Goal: Transaction & Acquisition: Purchase product/service

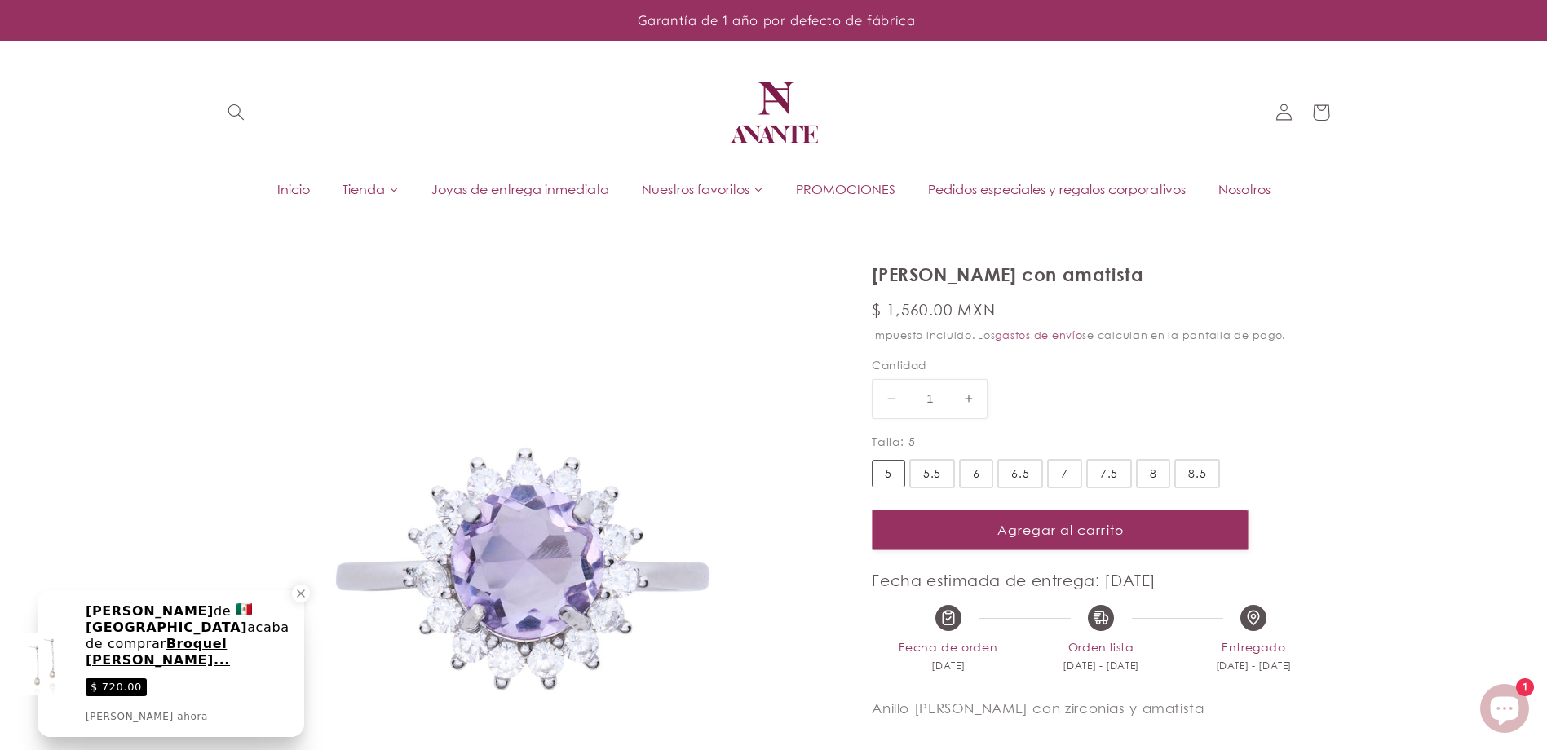
select select "{"isForProduct":true,"id":45359006220442,"title":"5","available":true,"price":1…"
select select "{"isForProduct":false,"id":45359007531162,"title":"5","available":true,"price":…"
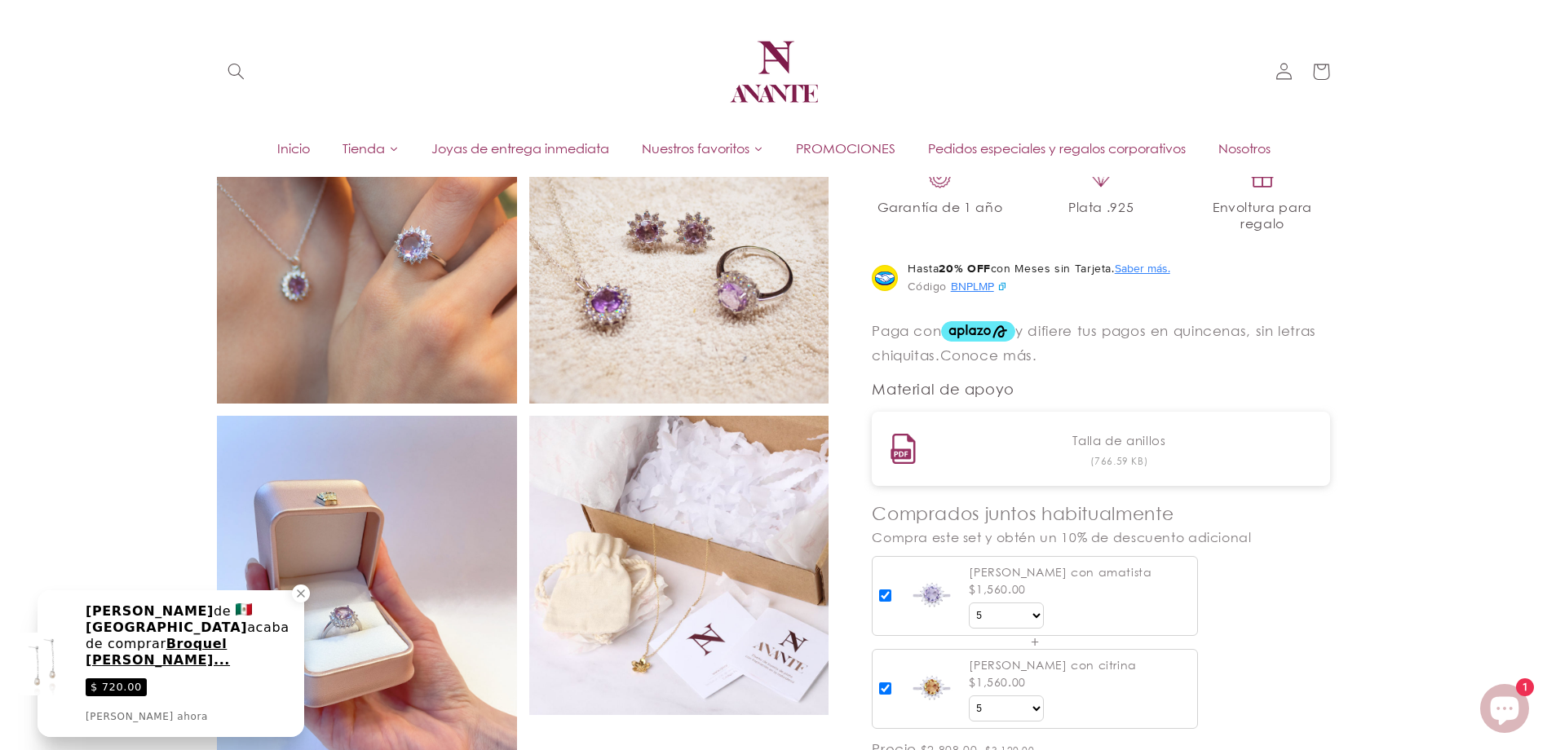
scroll to position [897, 0]
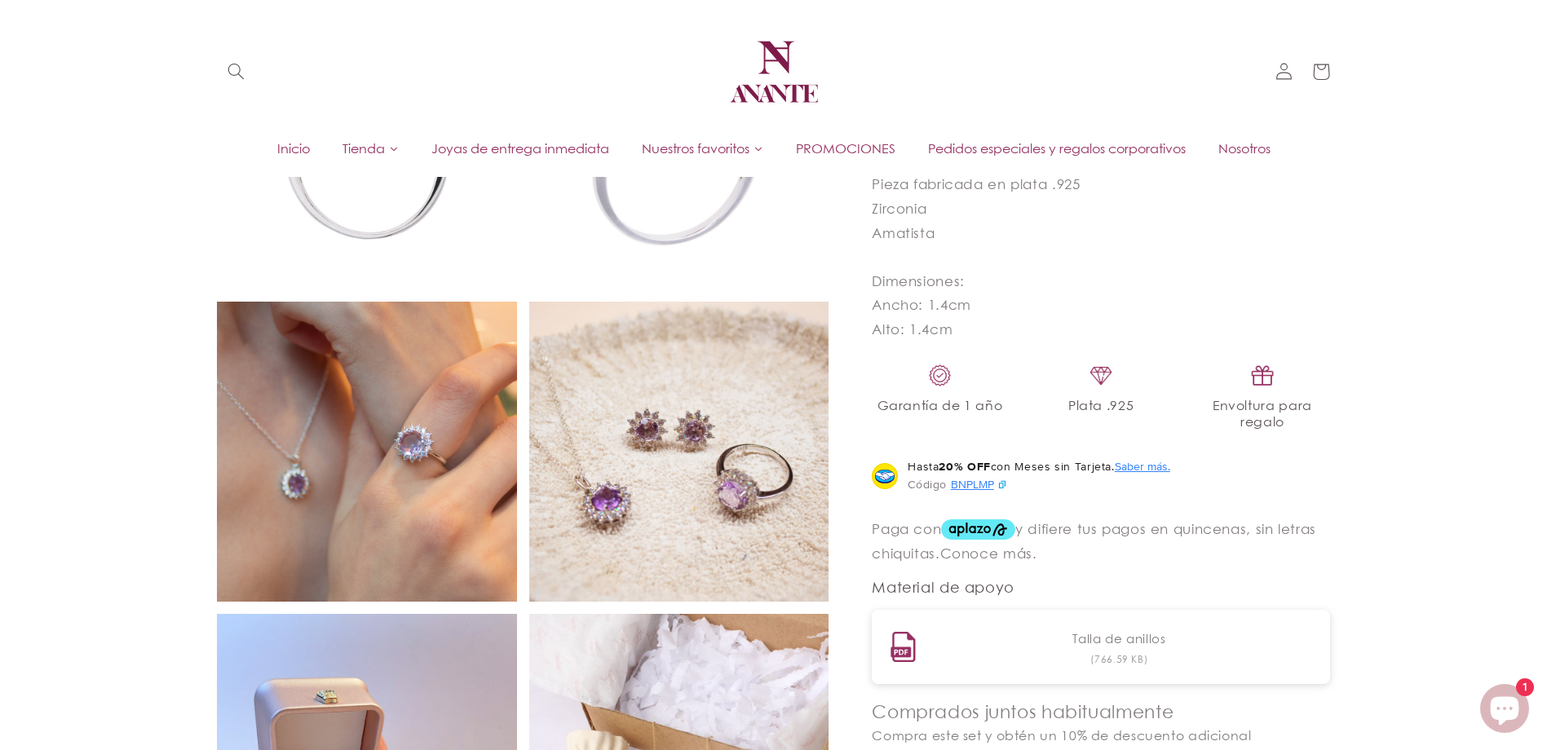
click at [369, 363] on img at bounding box center [367, 452] width 300 height 300
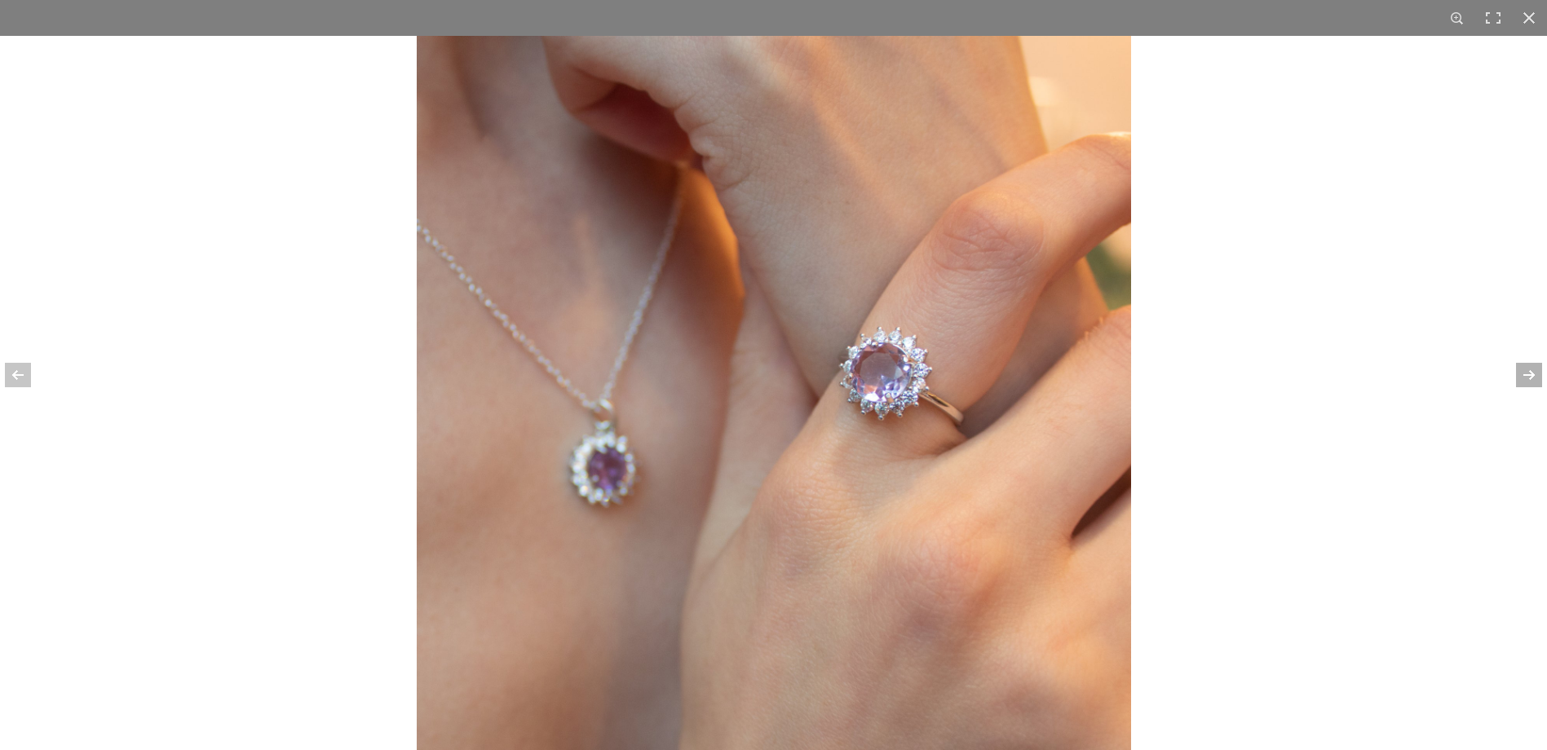
click at [1529, 371] on div at bounding box center [1518, 375] width 57 height 82
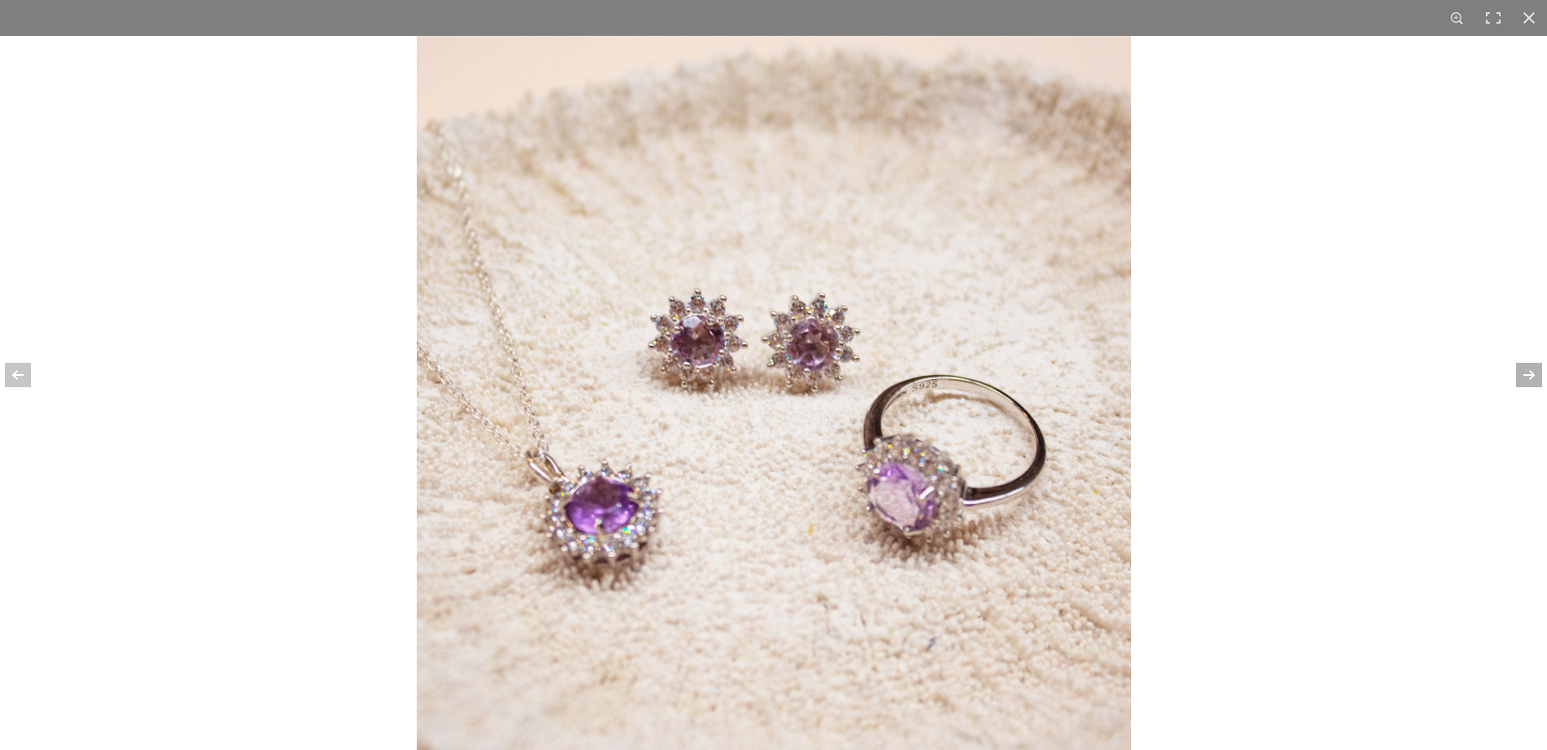
click at [1529, 371] on div at bounding box center [1518, 375] width 57 height 82
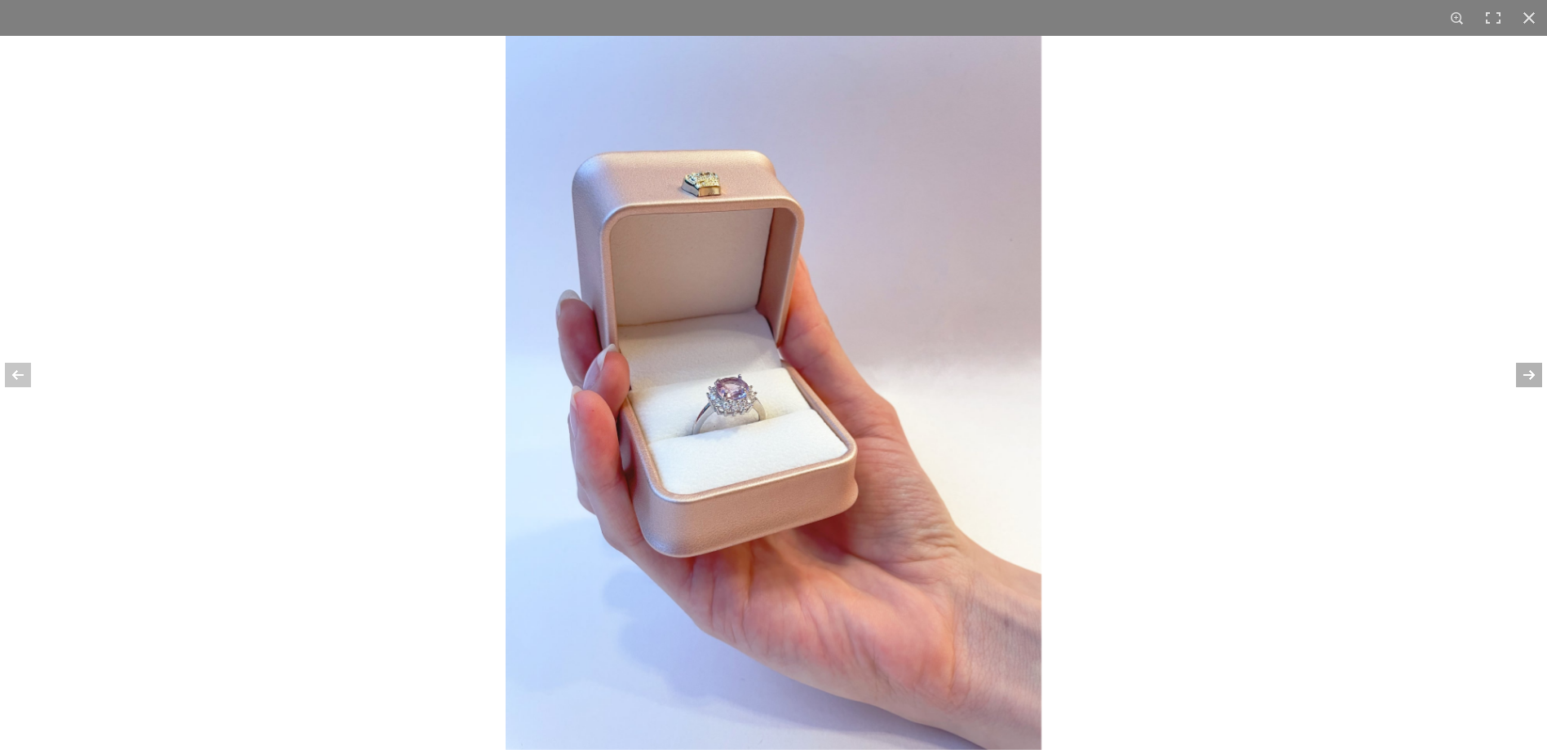
click at [1529, 370] on div at bounding box center [1518, 375] width 57 height 82
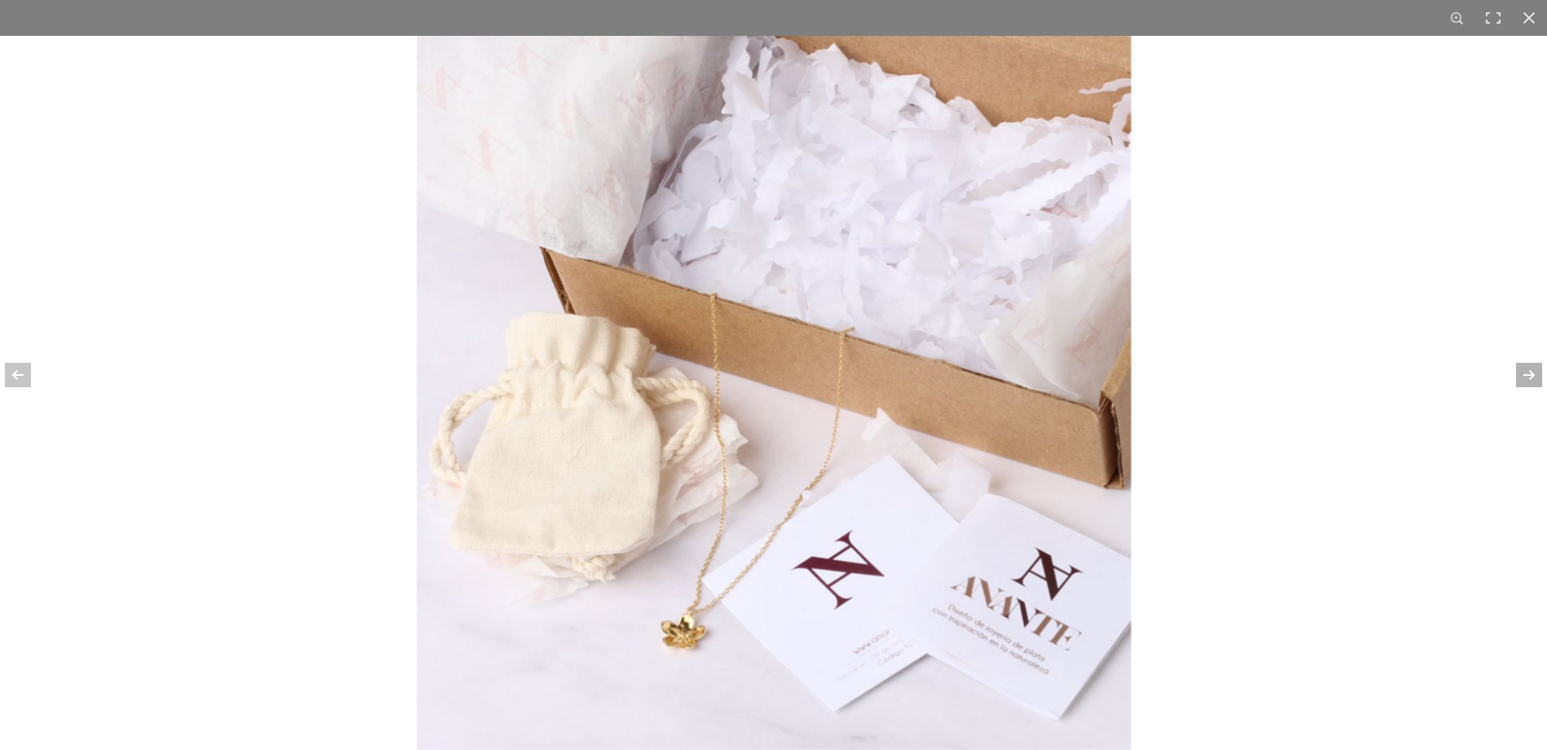
click at [1526, 370] on div at bounding box center [1518, 375] width 57 height 82
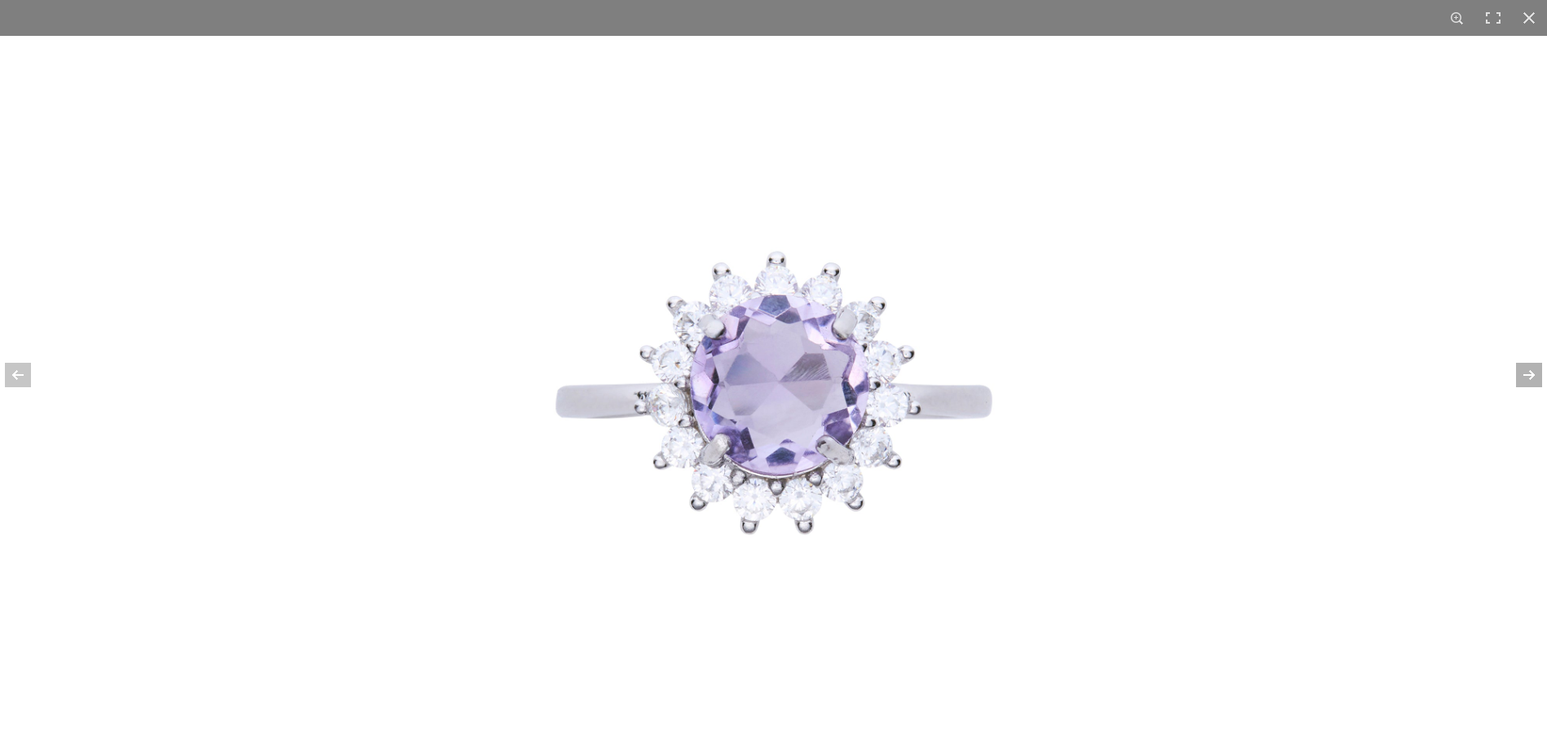
click at [1526, 372] on div at bounding box center [1518, 375] width 57 height 82
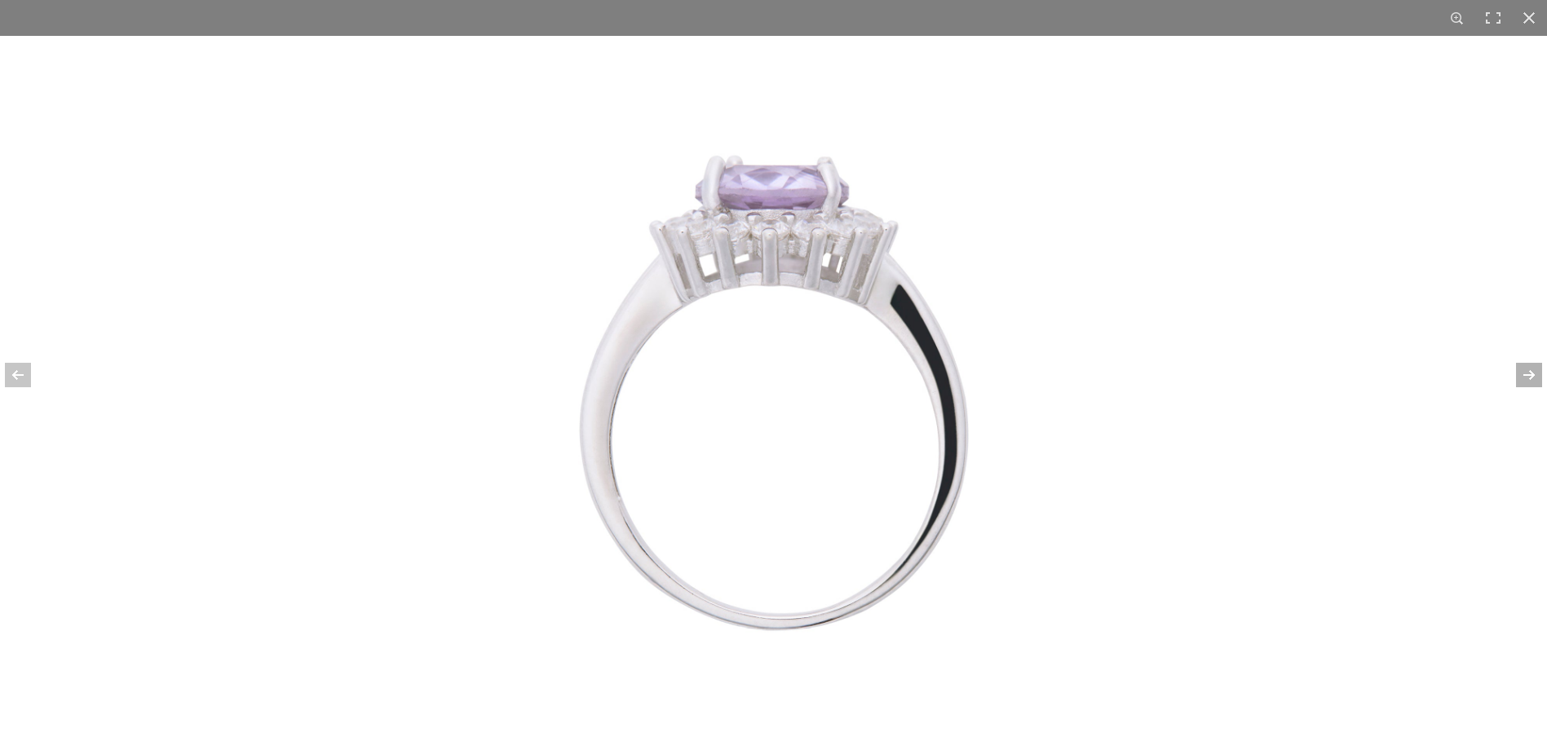
click at [1526, 372] on div at bounding box center [1518, 375] width 57 height 82
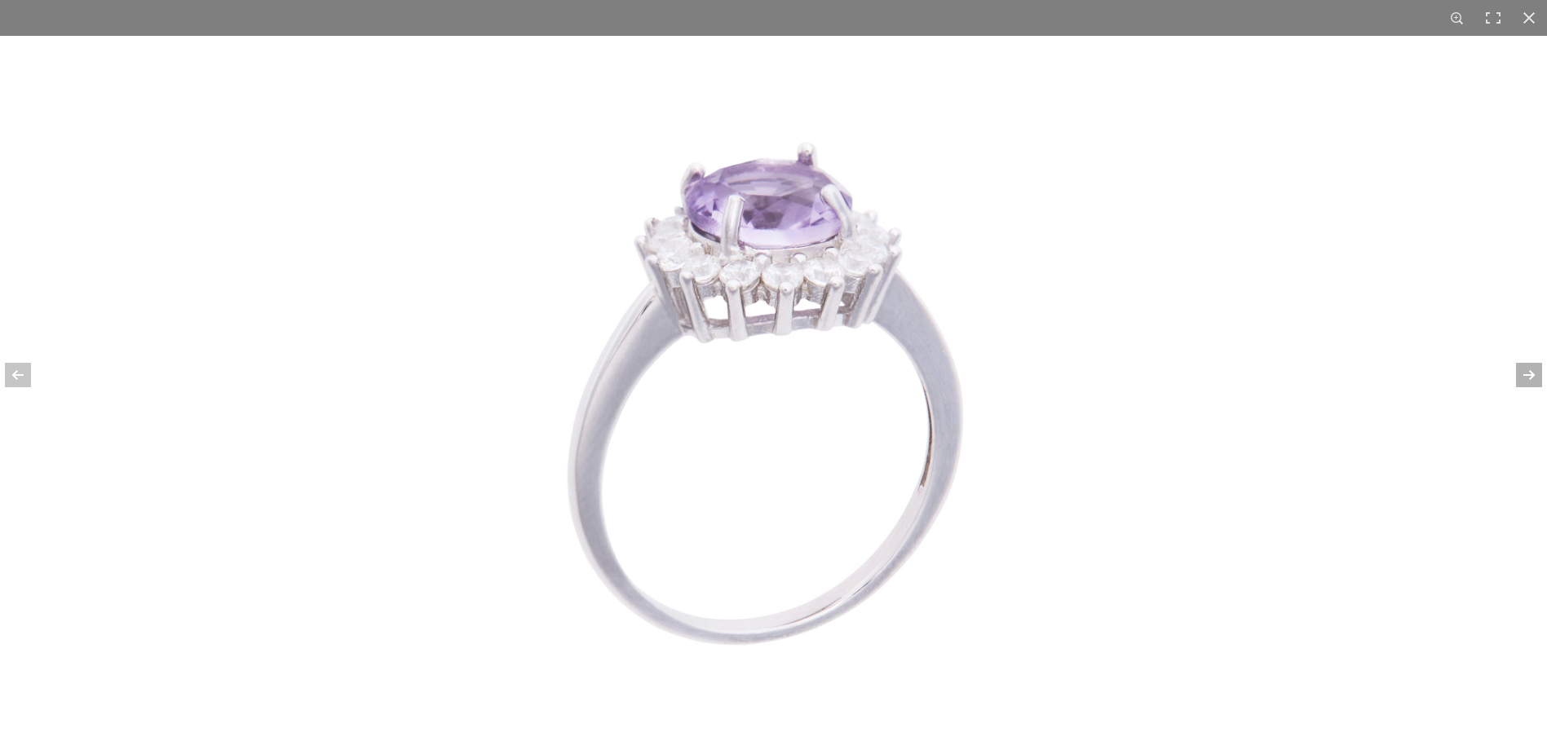
click at [1526, 372] on div at bounding box center [1518, 375] width 57 height 82
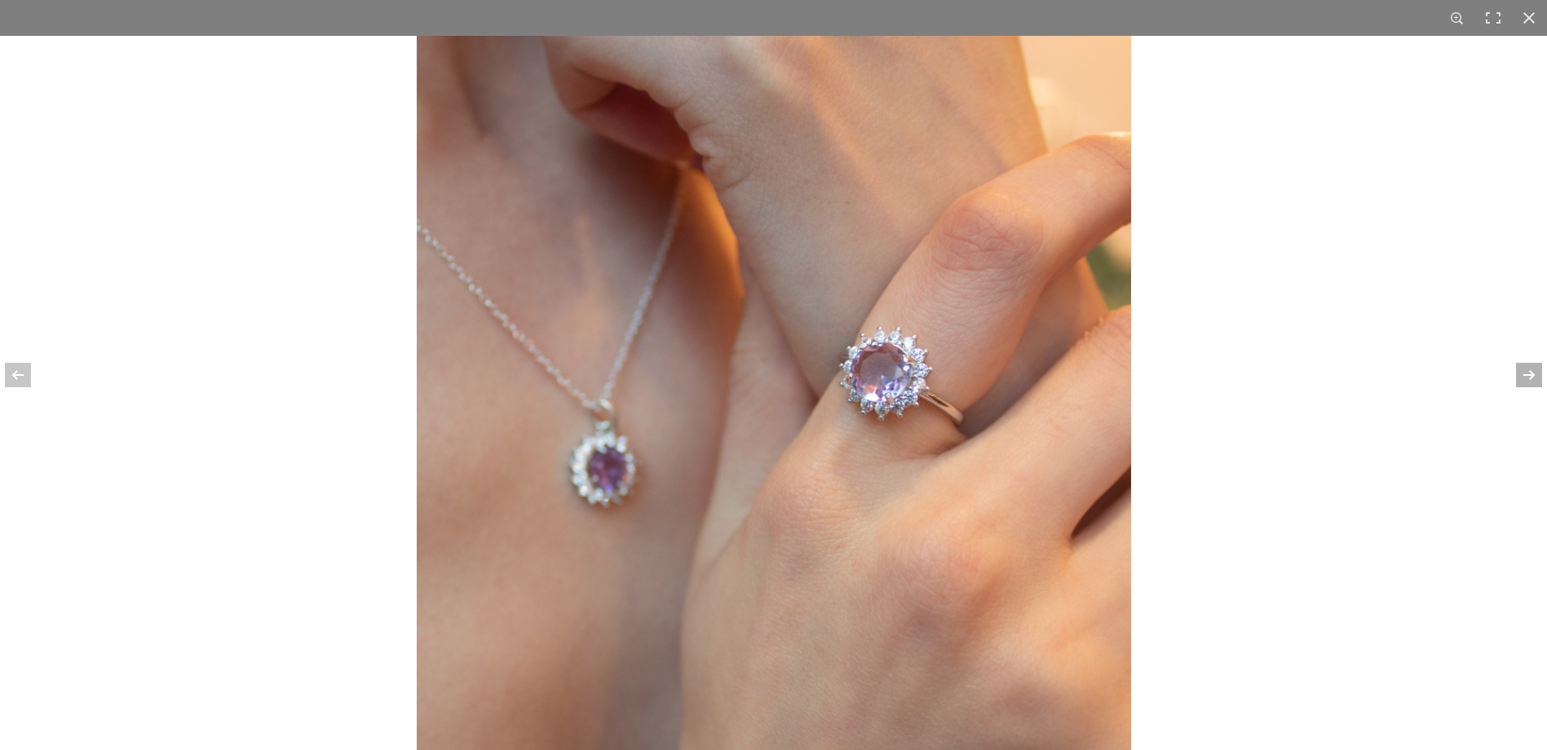
click at [1526, 372] on div at bounding box center [1518, 375] width 57 height 82
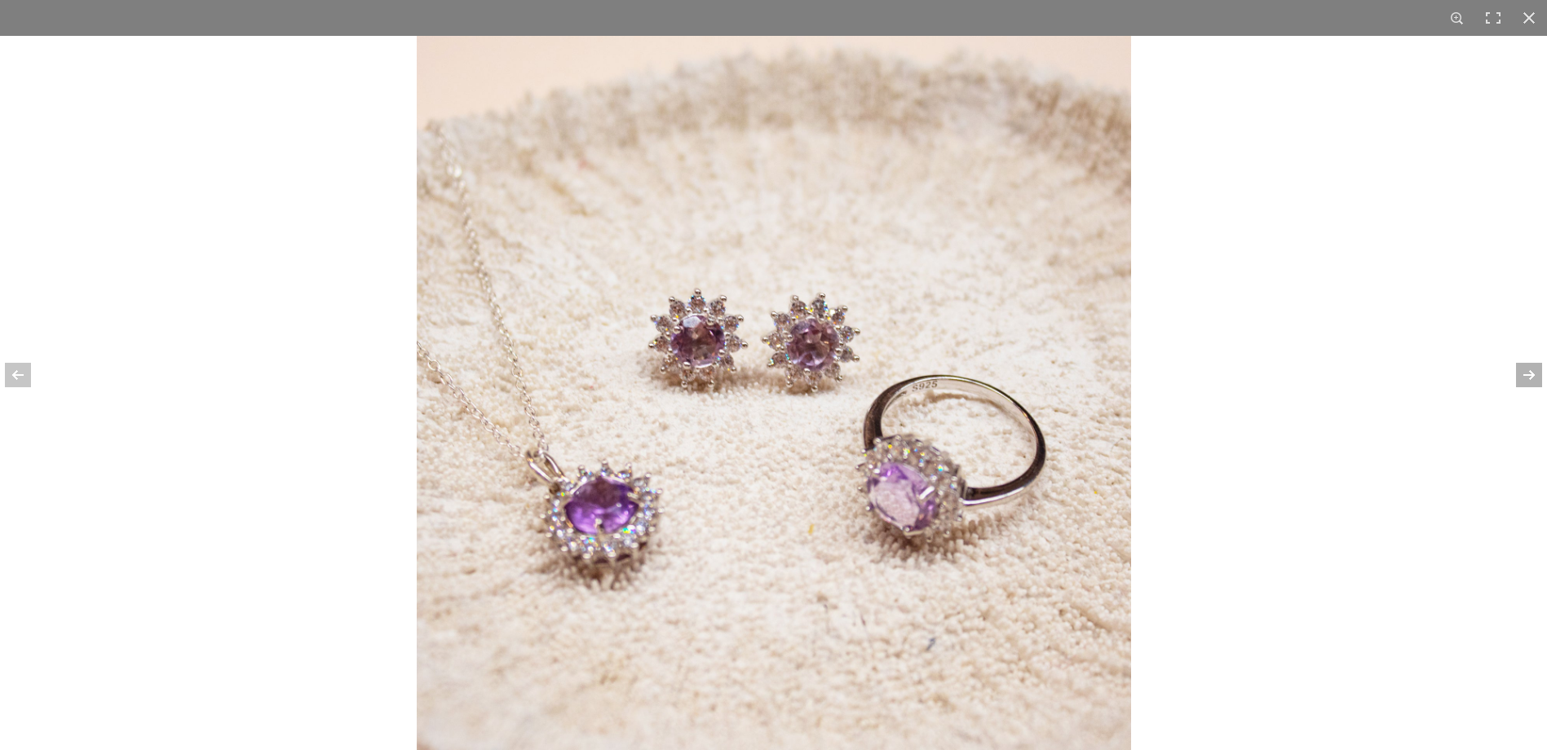
click at [1526, 372] on div at bounding box center [1518, 375] width 57 height 82
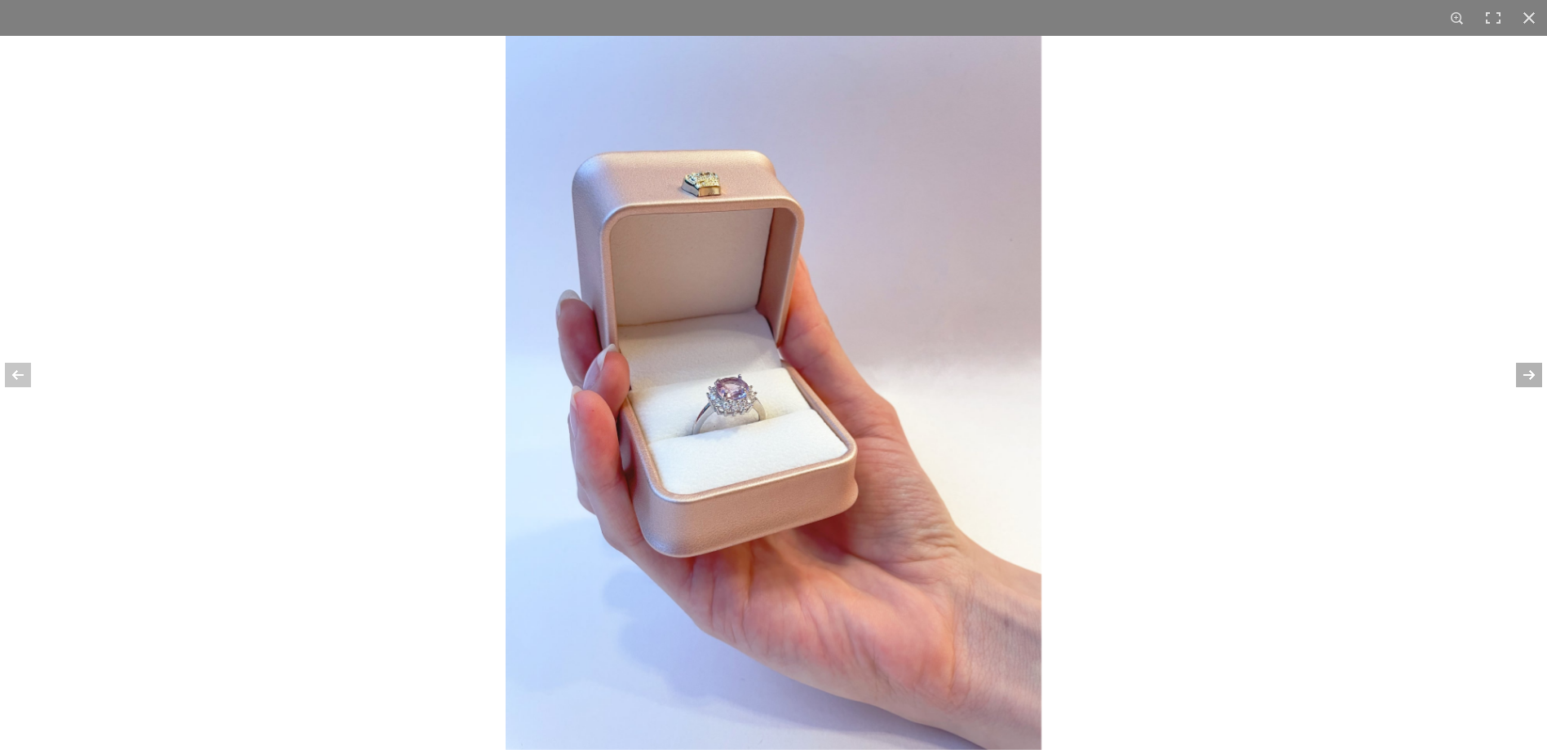
click at [1526, 372] on div at bounding box center [1518, 375] width 57 height 82
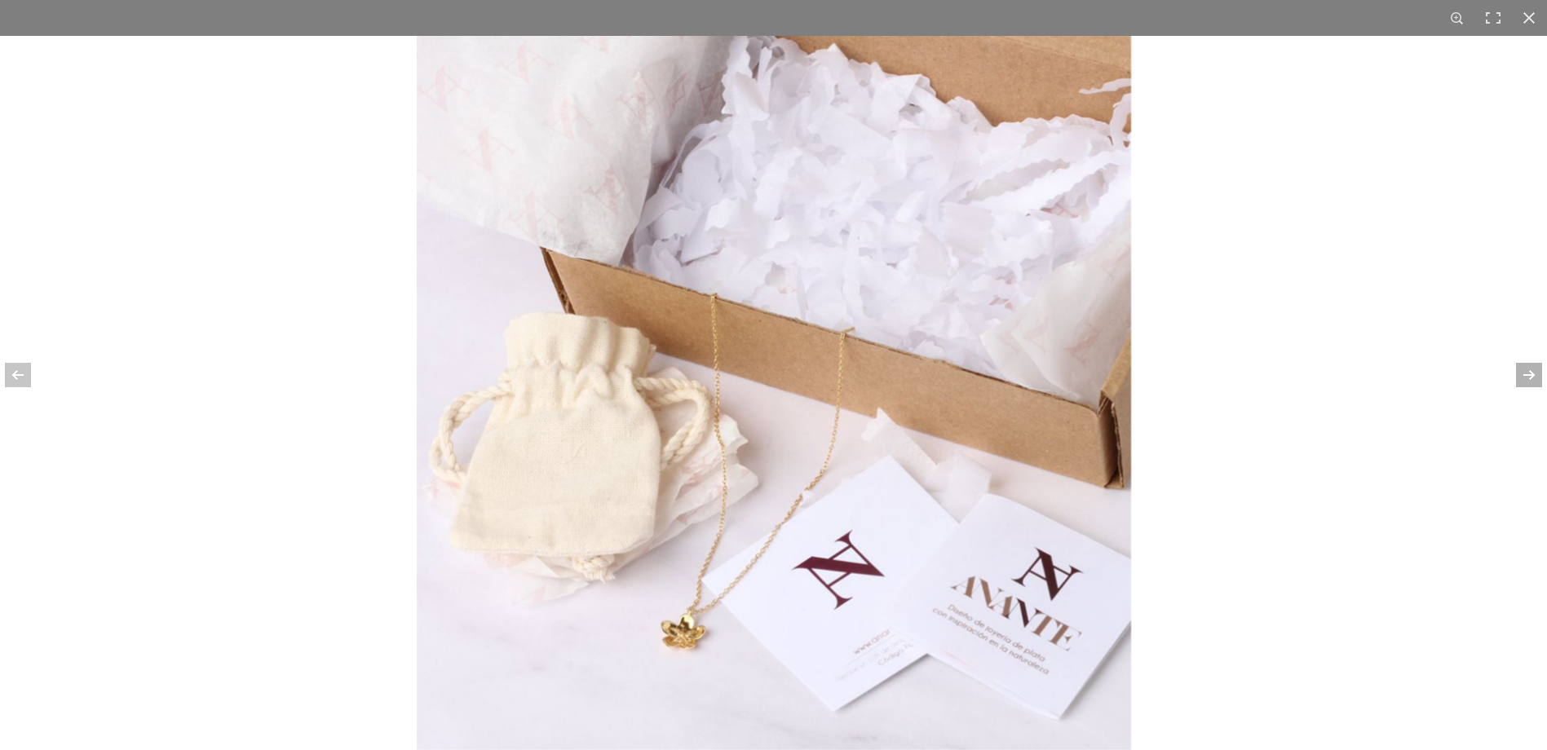
click at [1526, 372] on div at bounding box center [1518, 375] width 57 height 82
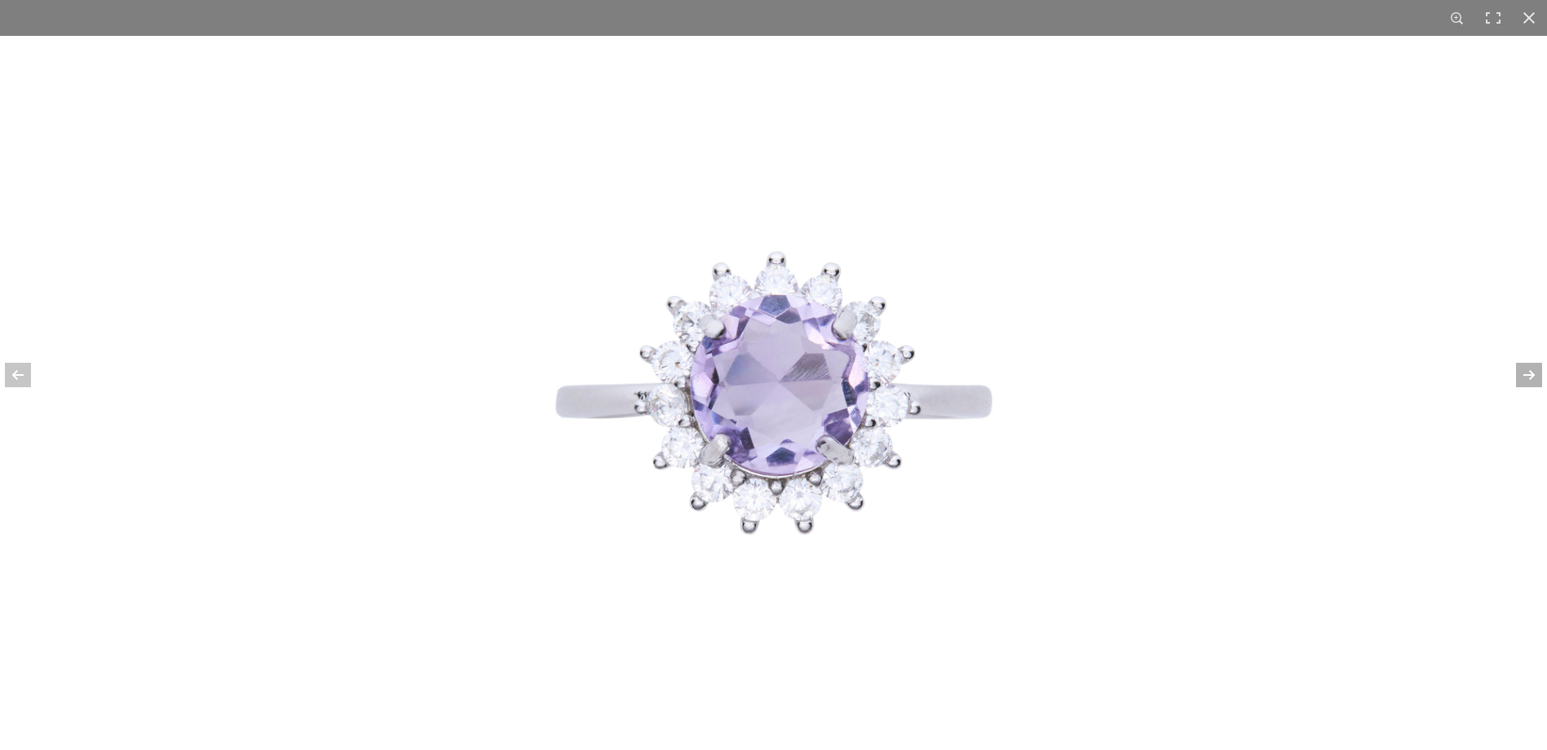
click at [1526, 372] on div at bounding box center [1518, 375] width 57 height 82
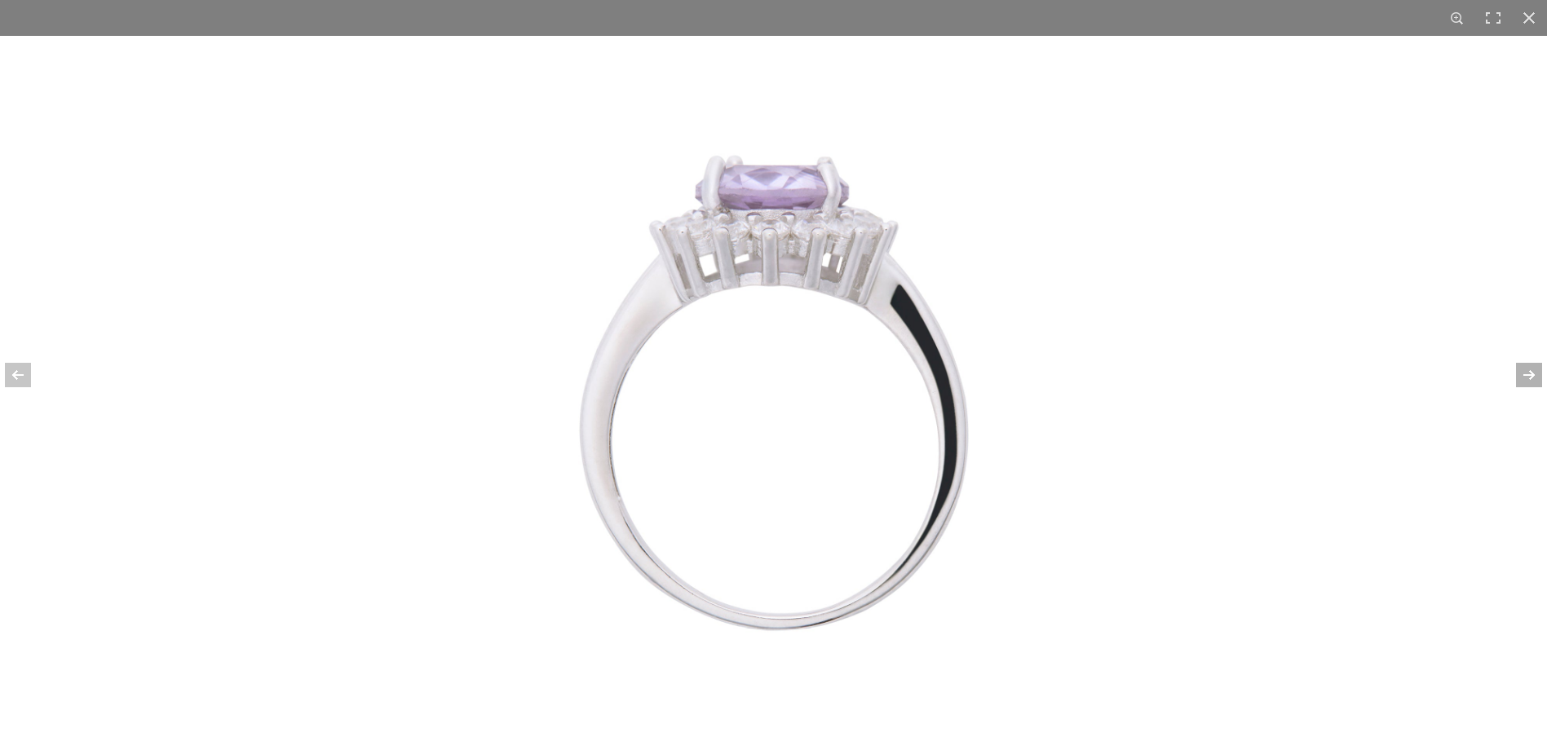
click at [1526, 372] on div at bounding box center [1518, 375] width 57 height 82
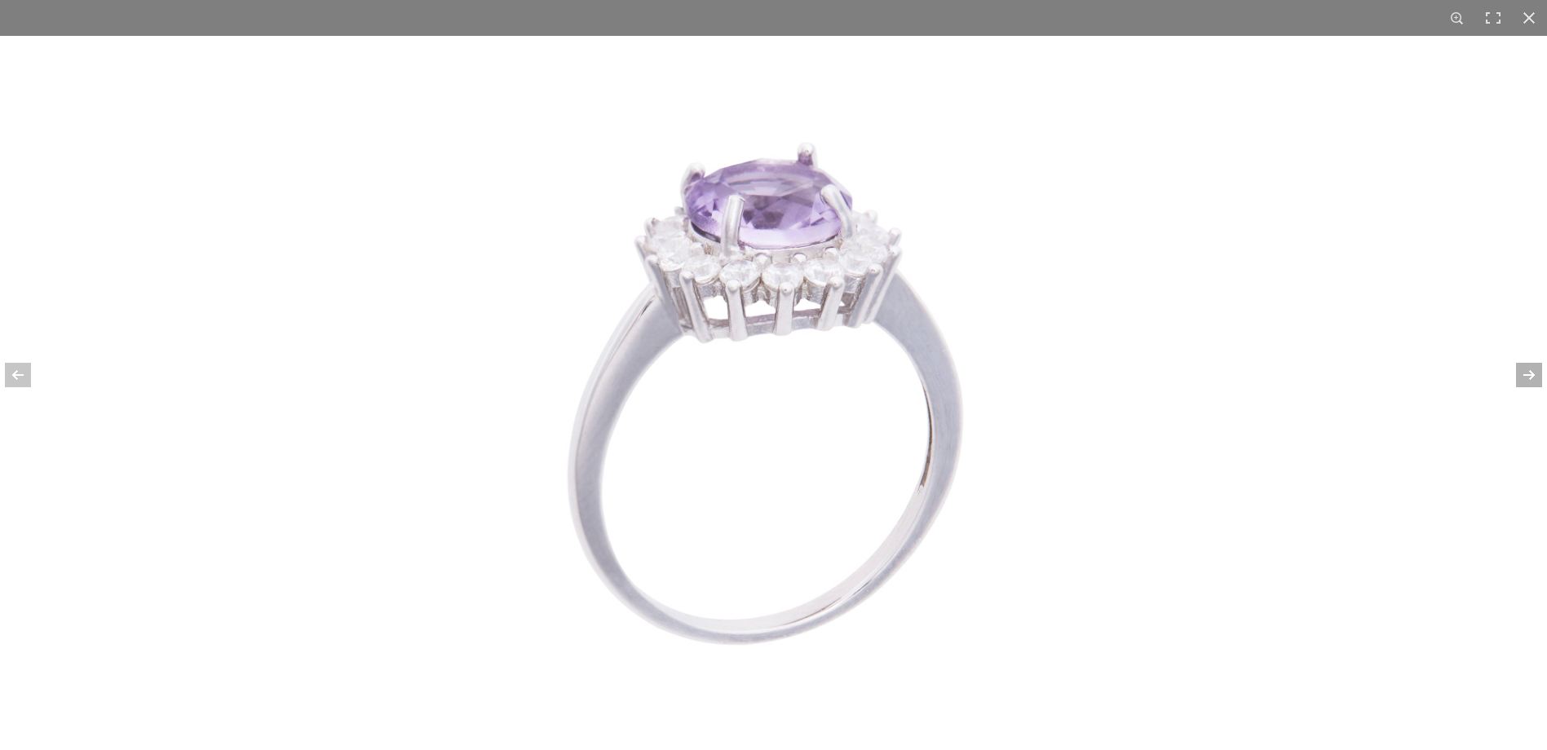
click at [1526, 372] on div at bounding box center [1518, 375] width 57 height 82
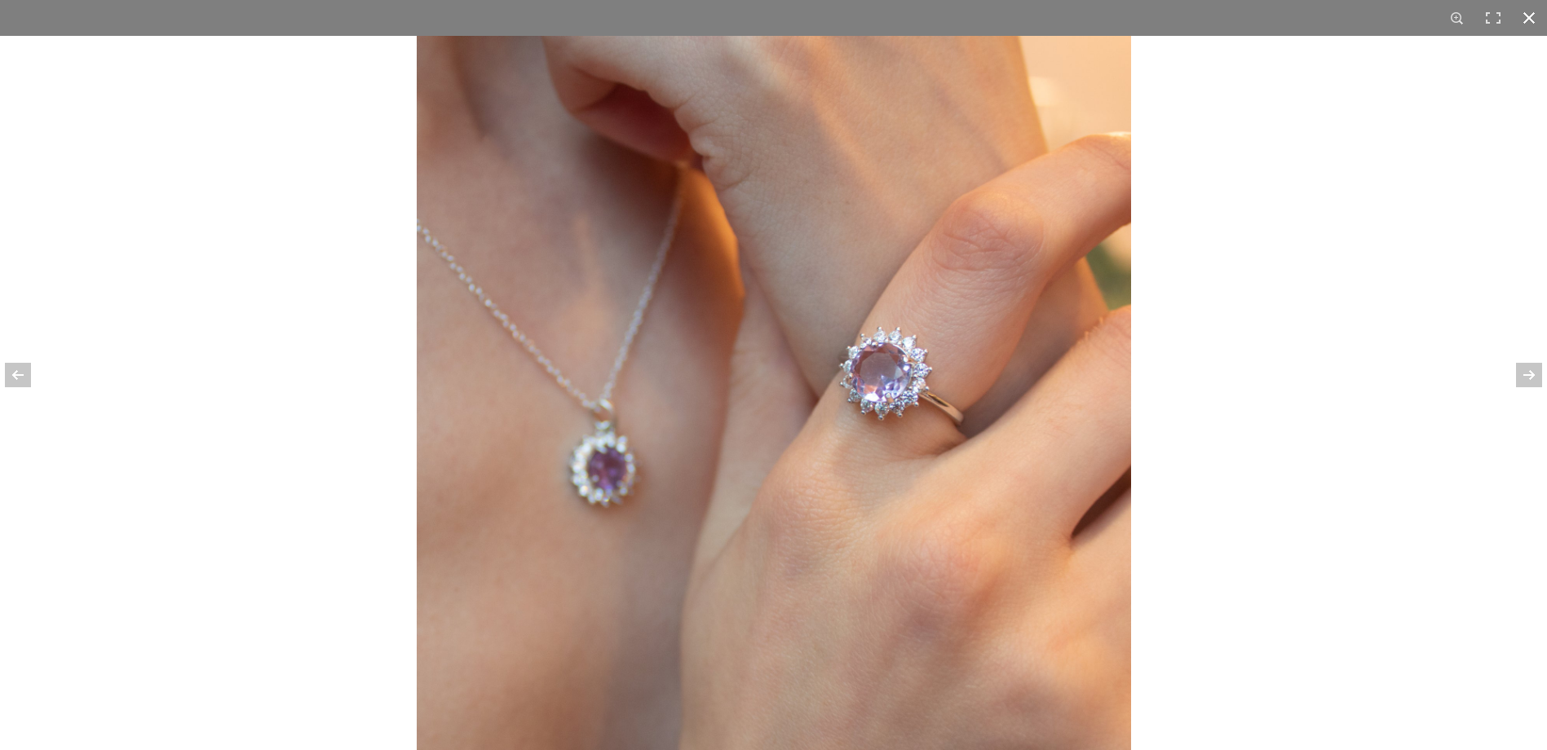
click at [1520, 25] on div at bounding box center [1529, 18] width 36 height 36
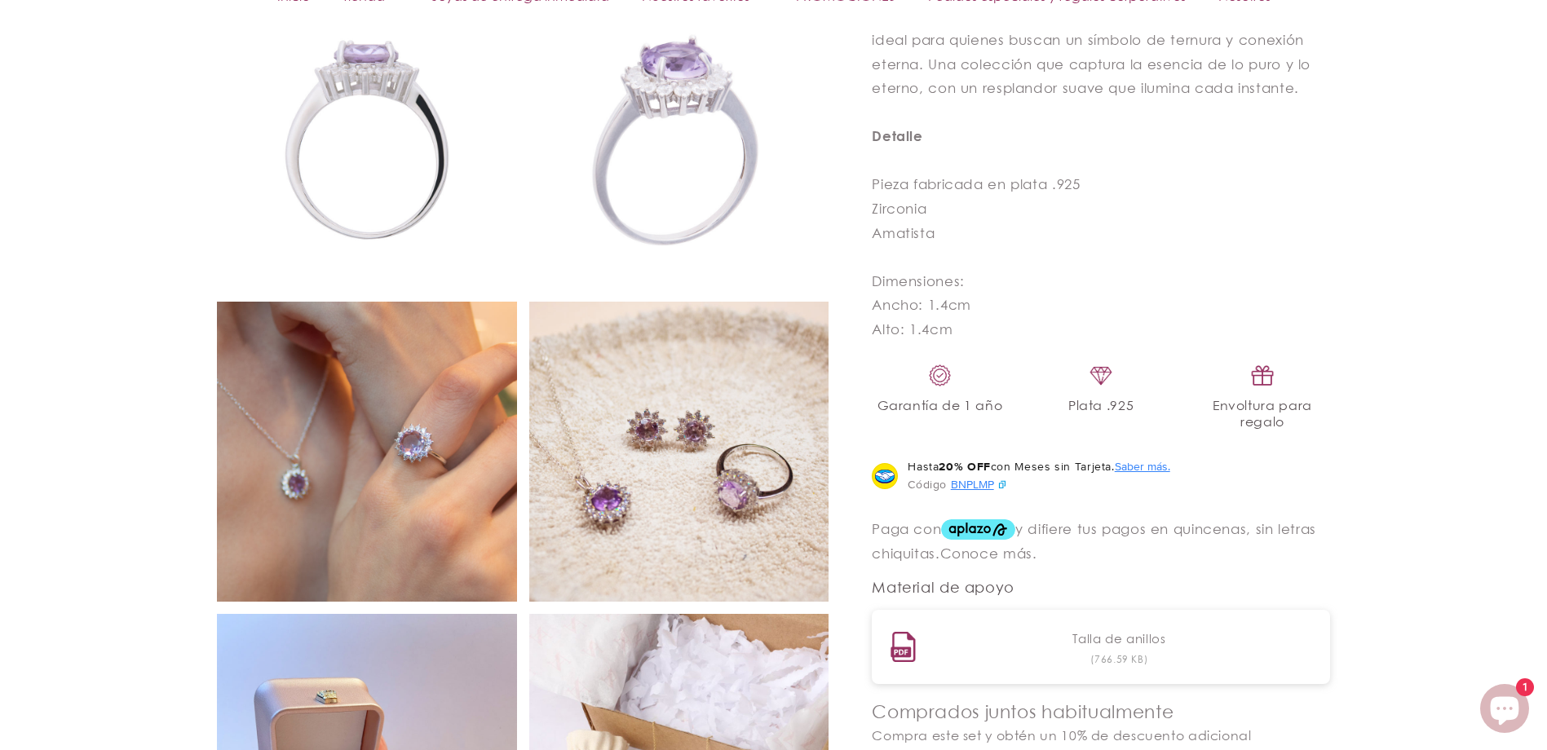
scroll to position [1060, 0]
